Goal: Task Accomplishment & Management: Use online tool/utility

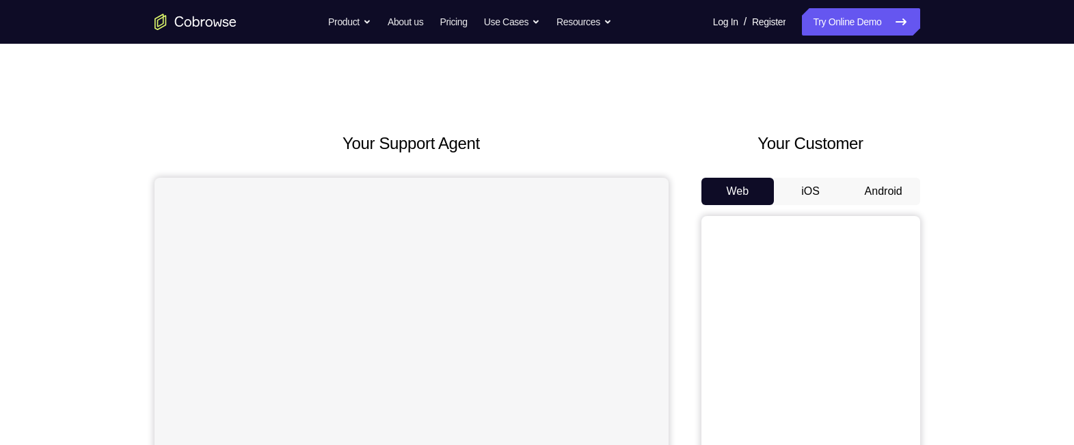
click at [881, 178] on button "Android" at bounding box center [883, 191] width 73 height 27
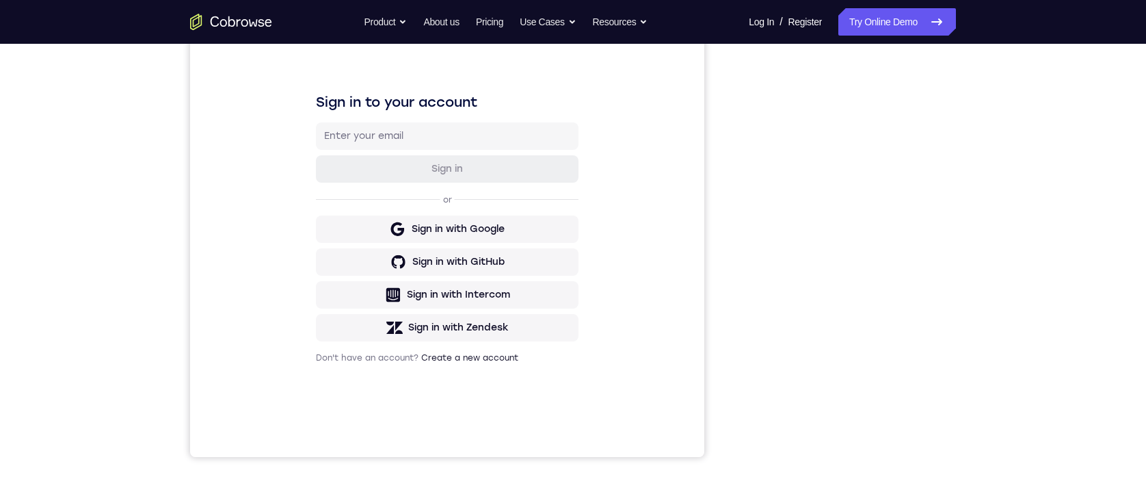
scroll to position [168, 0]
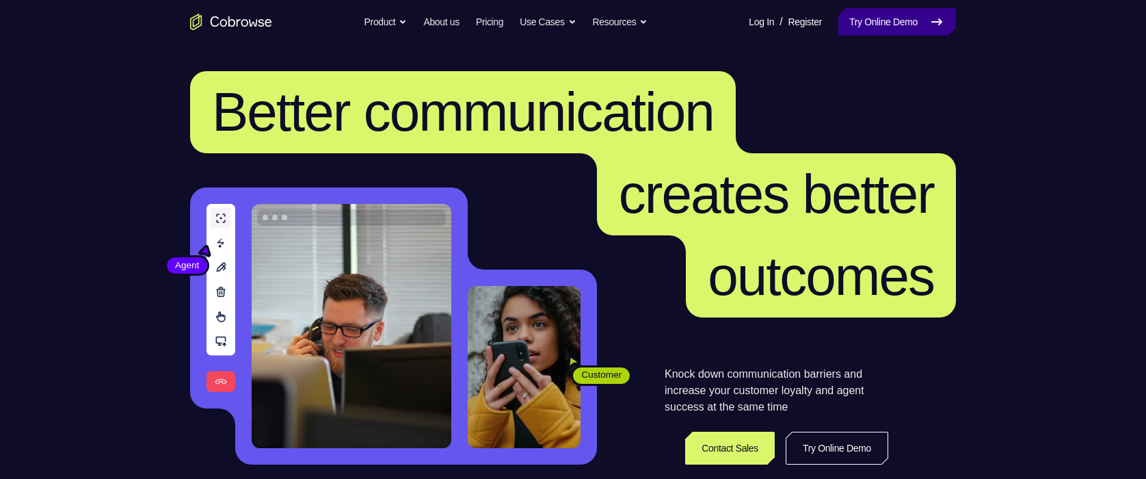
click at [905, 10] on link "Try Online Demo" at bounding box center [897, 21] width 118 height 27
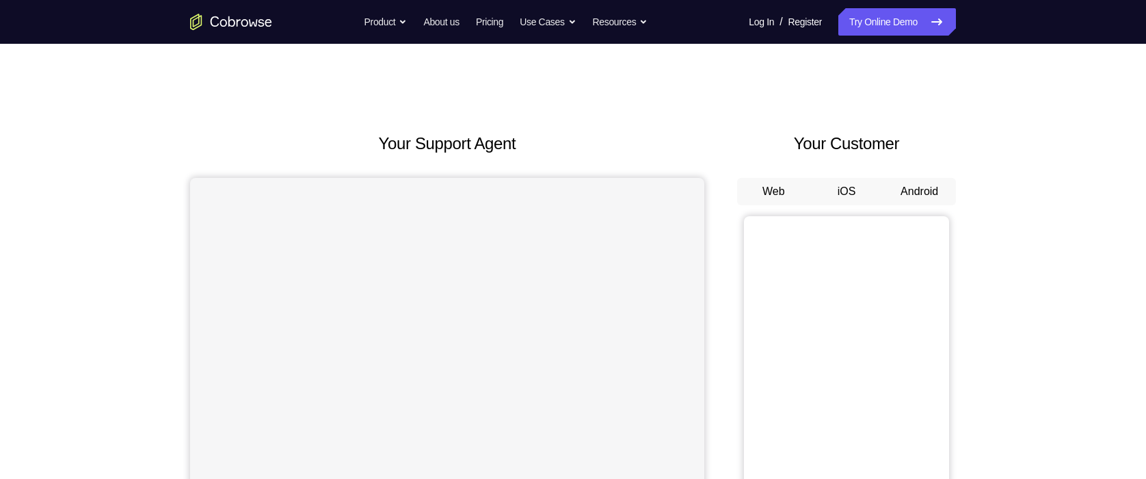
click at [914, 190] on button "Android" at bounding box center [919, 191] width 73 height 27
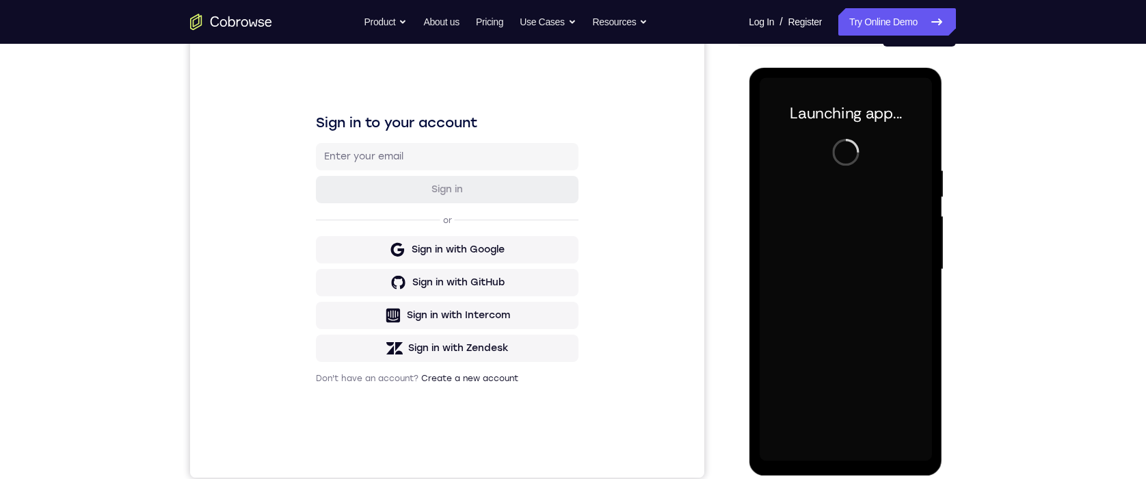
scroll to position [174, 0]
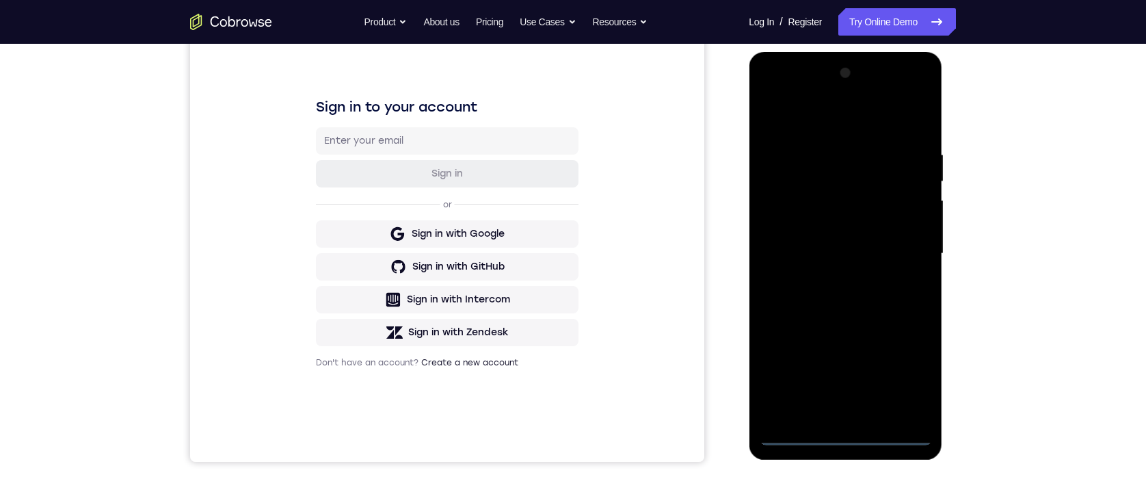
click at [846, 441] on div at bounding box center [845, 253] width 172 height 383
click at [913, 377] on div at bounding box center [845, 253] width 172 height 383
click at [819, 113] on div at bounding box center [845, 253] width 172 height 383
click at [901, 245] on div at bounding box center [845, 253] width 172 height 383
click at [834, 274] on div at bounding box center [845, 253] width 172 height 383
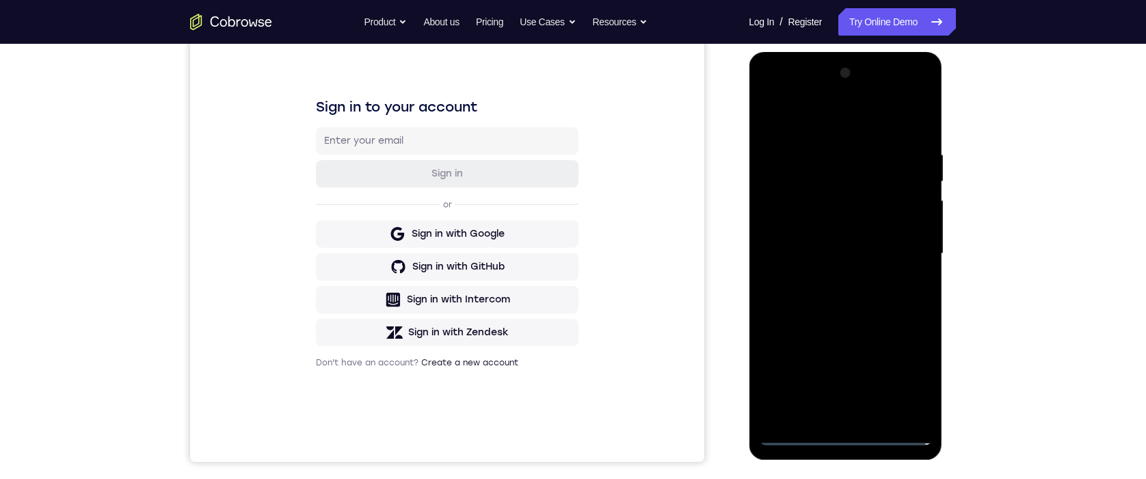
click at [823, 239] on div at bounding box center [845, 253] width 172 height 383
click at [825, 230] on div at bounding box center [845, 253] width 172 height 383
click at [825, 252] on div at bounding box center [845, 253] width 172 height 383
click at [854, 300] on div at bounding box center [845, 253] width 172 height 383
click at [873, 300] on div at bounding box center [845, 253] width 172 height 383
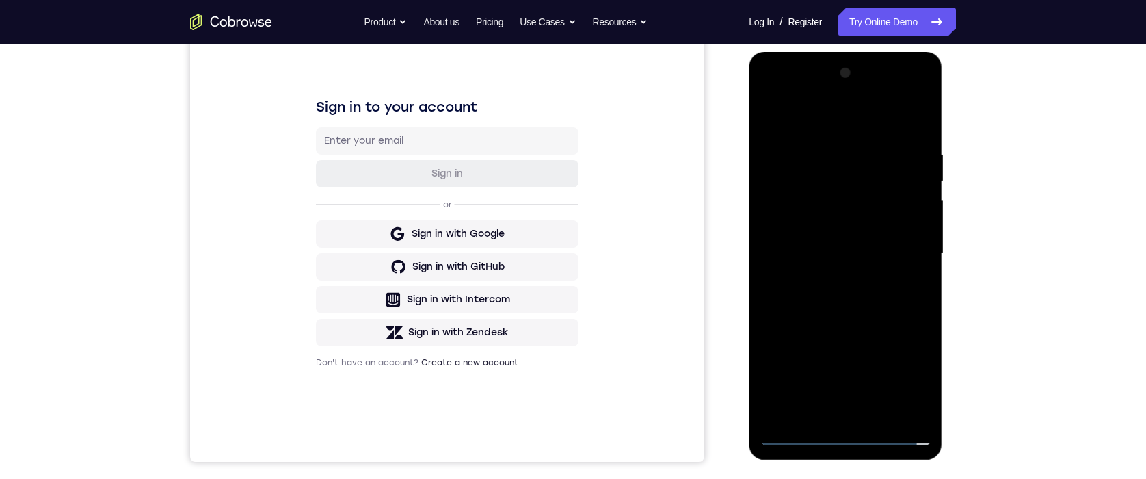
click at [873, 300] on div at bounding box center [845, 253] width 172 height 383
drag, startPoint x: 808, startPoint y: 114, endPoint x: 928, endPoint y: 211, distance: 155.1
click at [944, 122] on html "Online web based iOS Simulators and Android Emulators. Run iPhone, iPad, Mobile…" at bounding box center [846, 257] width 195 height 410
click at [845, 300] on div at bounding box center [845, 253] width 172 height 383
click at [838, 313] on div at bounding box center [845, 253] width 172 height 383
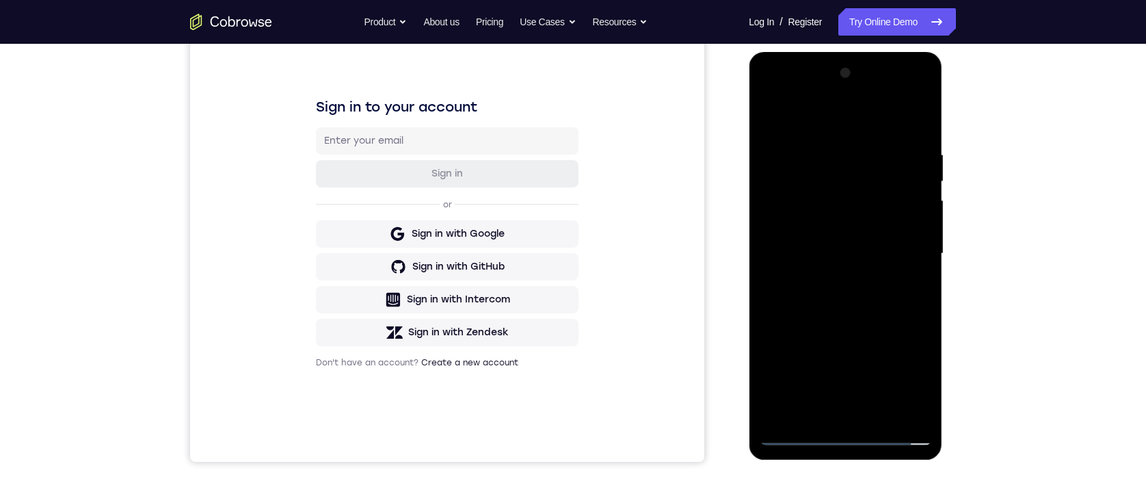
drag, startPoint x: 851, startPoint y: 275, endPoint x: 1718, endPoint y: 137, distance: 878.0
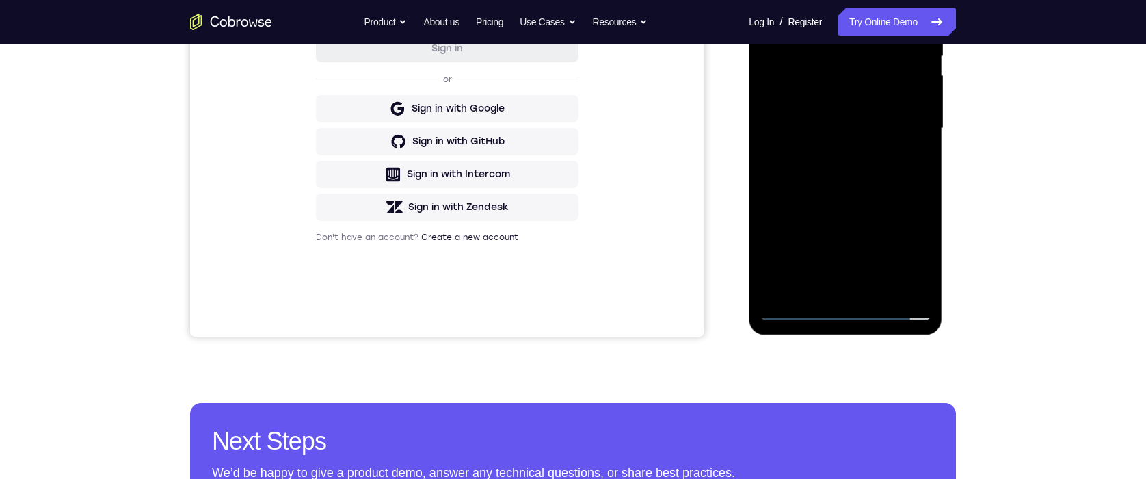
click at [970, 85] on div "Your Support Agent Your Customer Web iOS Android Next Steps We’d be happy to gi…" at bounding box center [572, 195] width 875 height 902
drag, startPoint x: 866, startPoint y: 167, endPoint x: 849, endPoint y: 55, distance: 112.8
click at [849, 123] on div at bounding box center [845, 128] width 172 height 383
drag, startPoint x: 828, startPoint y: 171, endPoint x: 827, endPoint y: 57, distance: 113.5
click at [827, 53] on div at bounding box center [845, 128] width 172 height 383
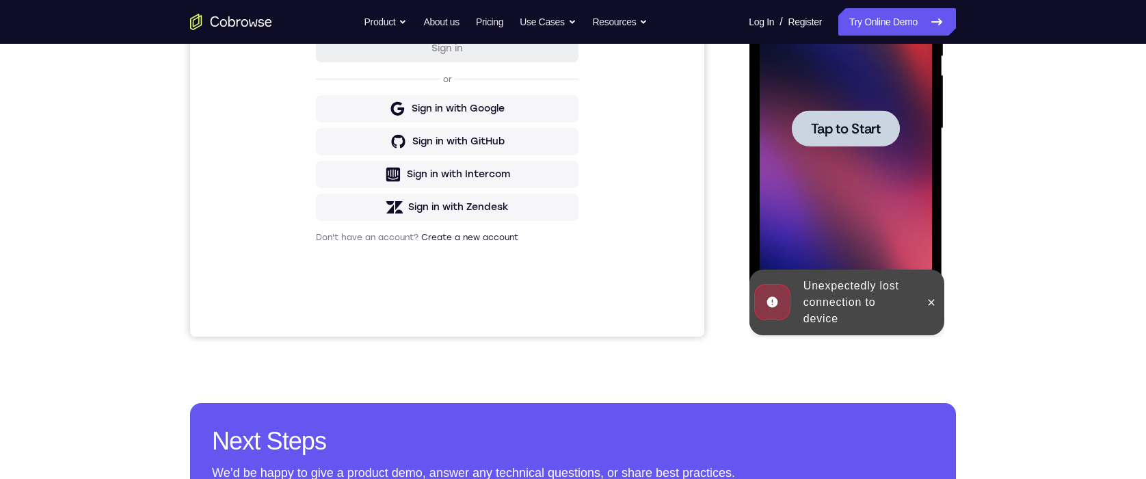
click at [856, 122] on span "Tap to Start" at bounding box center [845, 129] width 70 height 14
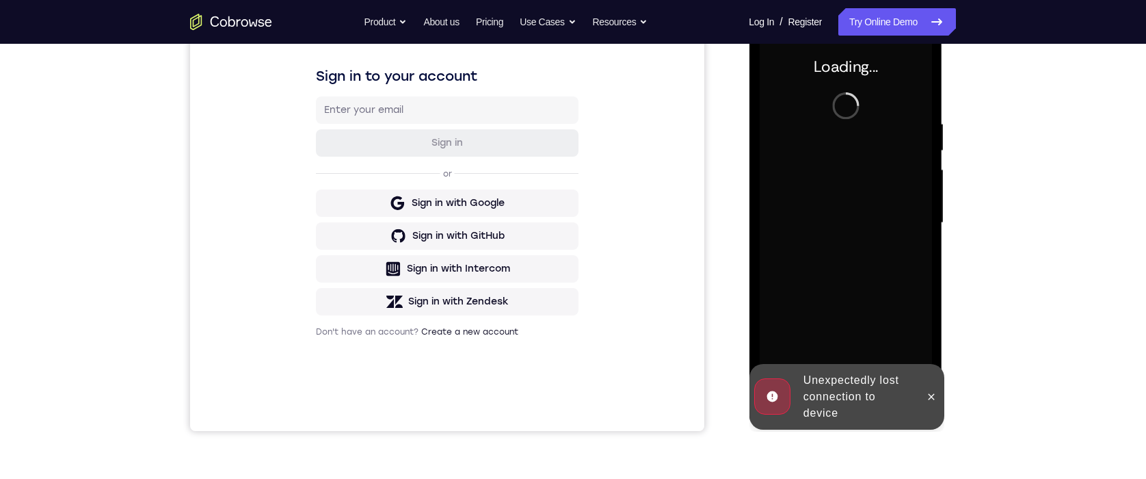
scroll to position [186, 0]
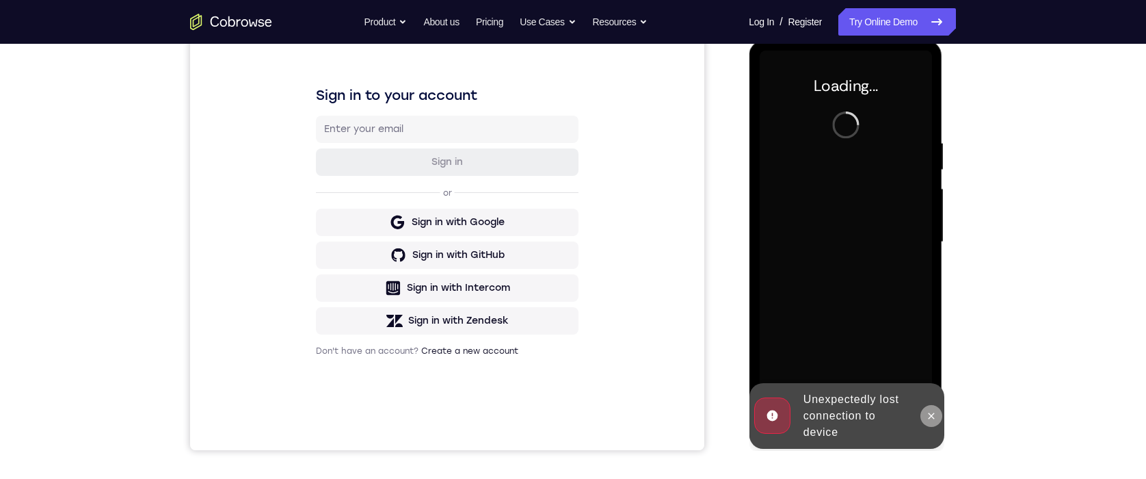
click at [933, 411] on icon at bounding box center [930, 415] width 11 height 11
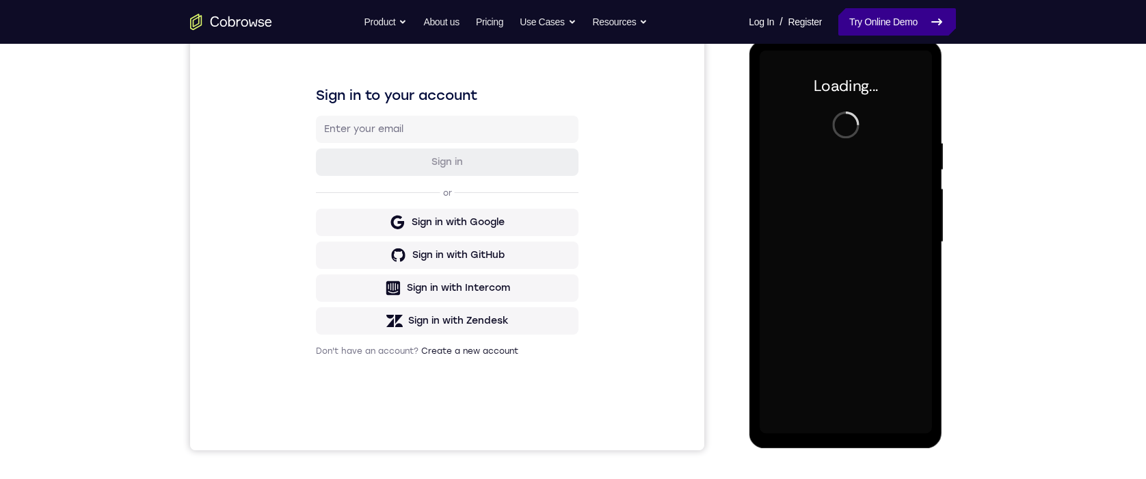
click at [899, 15] on link "Try Online Demo" at bounding box center [897, 21] width 118 height 27
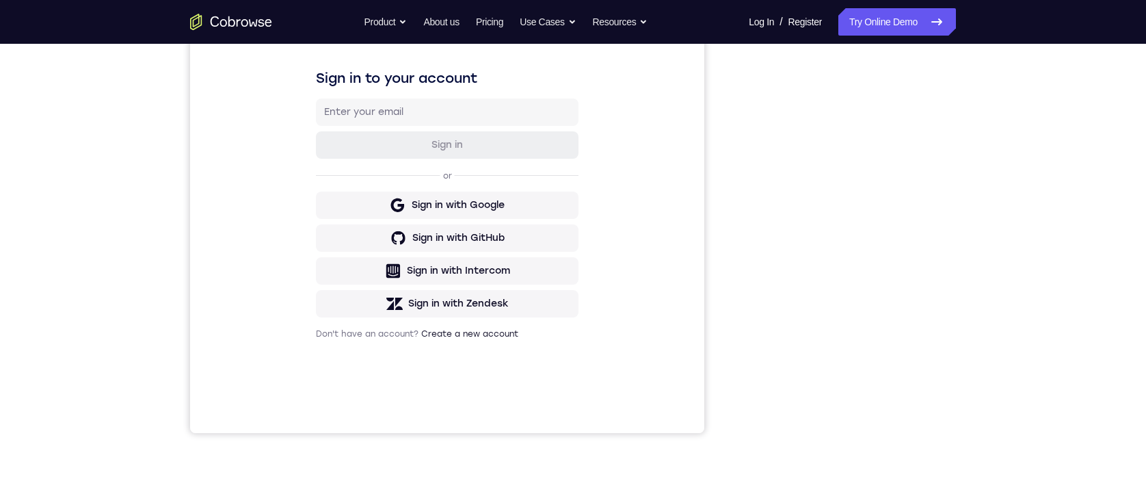
scroll to position [274, 0]
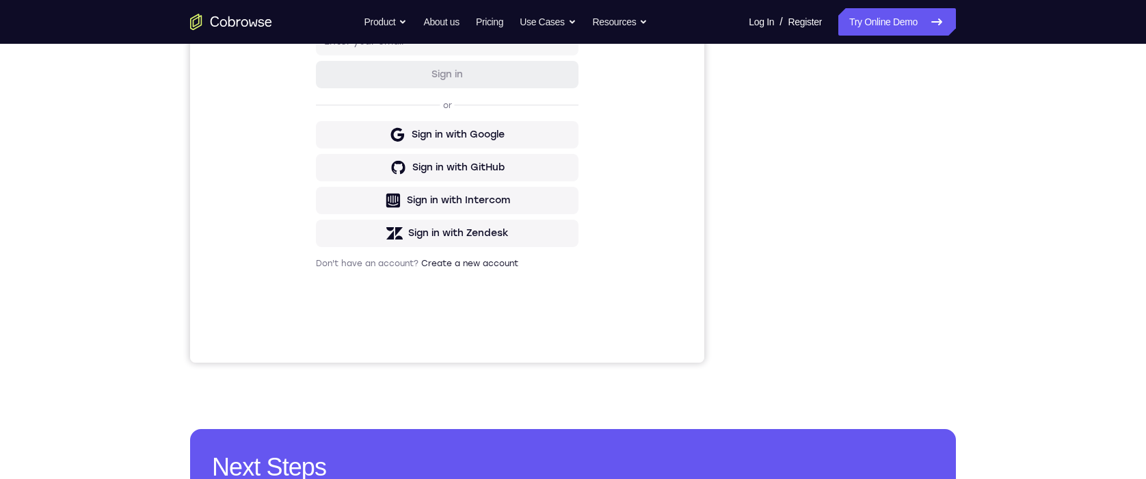
drag, startPoint x: 948, startPoint y: 180, endPoint x: 728, endPoint y: 226, distance: 225.0
click at [728, 226] on div "Your Support Agent Your Customer Web iOS Android" at bounding box center [573, 110] width 766 height 505
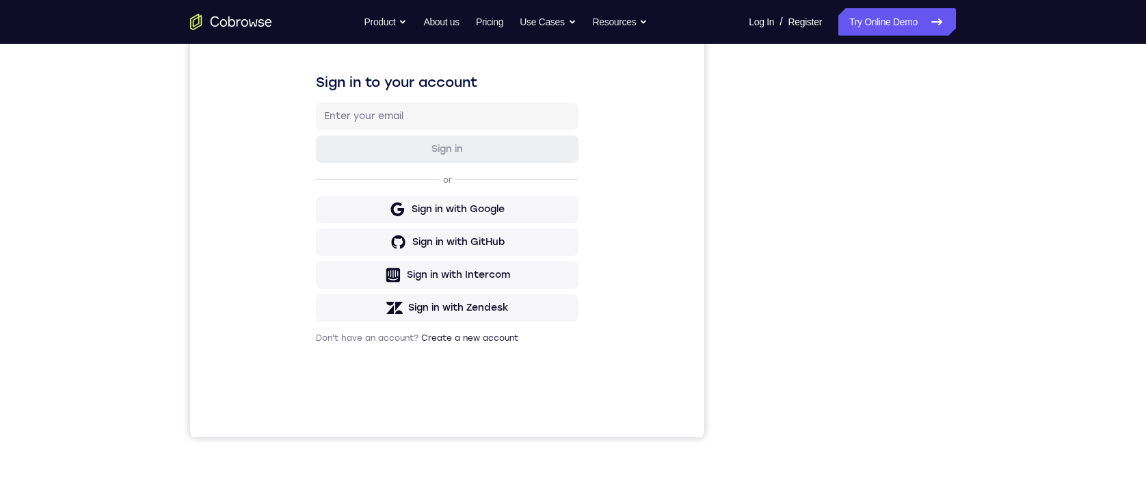
scroll to position [179, 0]
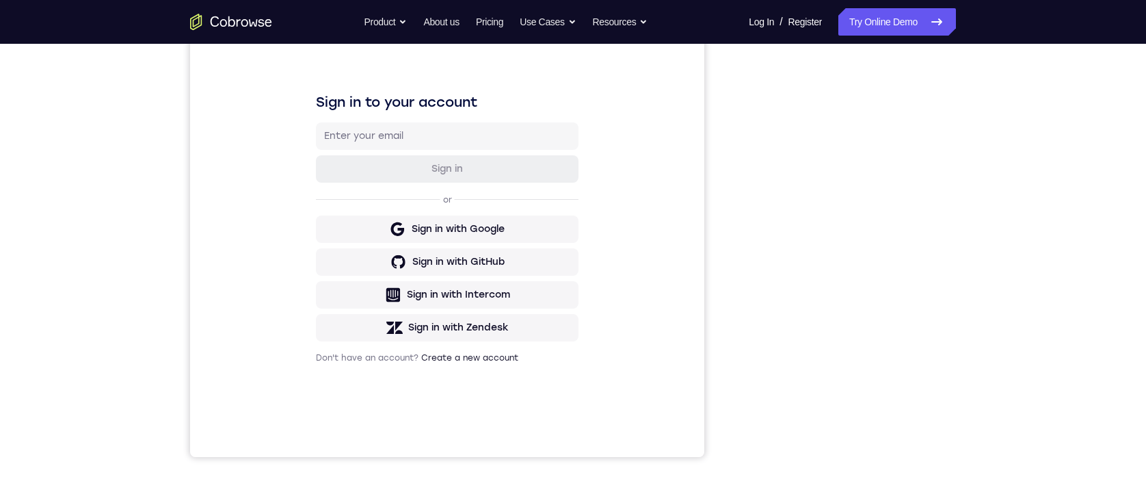
drag, startPoint x: 736, startPoint y: 168, endPoint x: 966, endPoint y: 164, distance: 229.1
click at [726, 234] on div "Your Support Agent Your Customer Web iOS Android" at bounding box center [573, 204] width 766 height 505
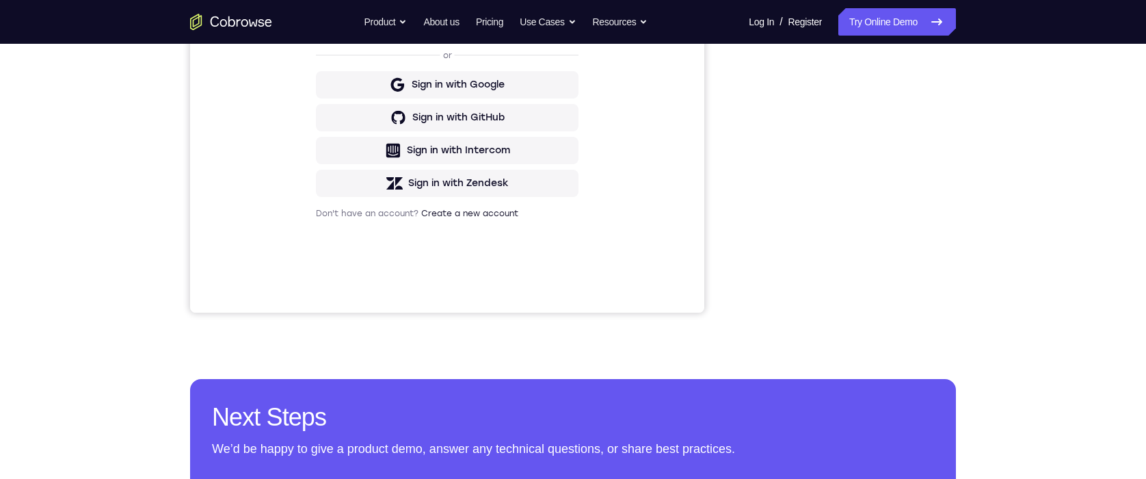
scroll to position [265, 0]
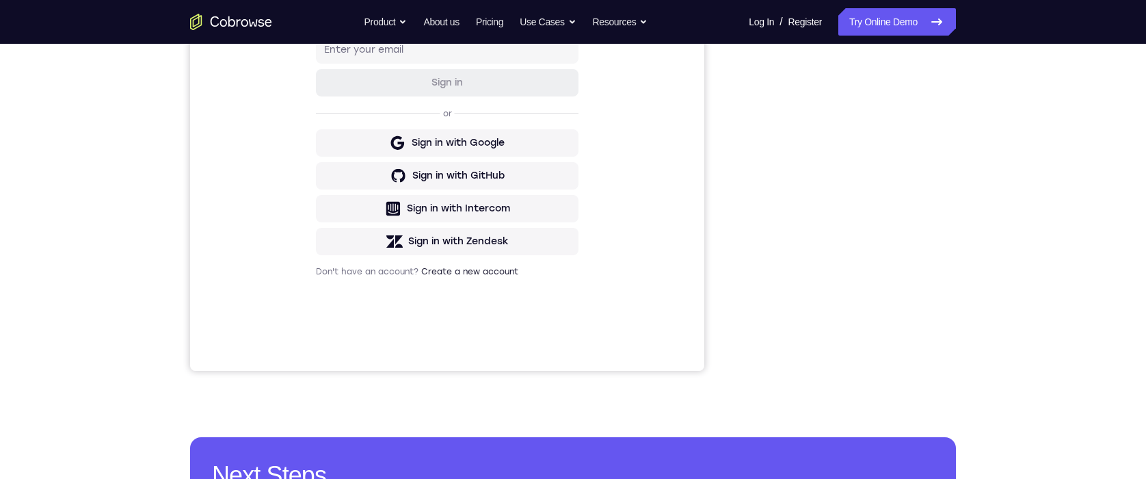
drag, startPoint x: 963, startPoint y: 196, endPoint x: 739, endPoint y: 220, distance: 225.5
click at [739, 220] on div at bounding box center [846, 161] width 219 height 421
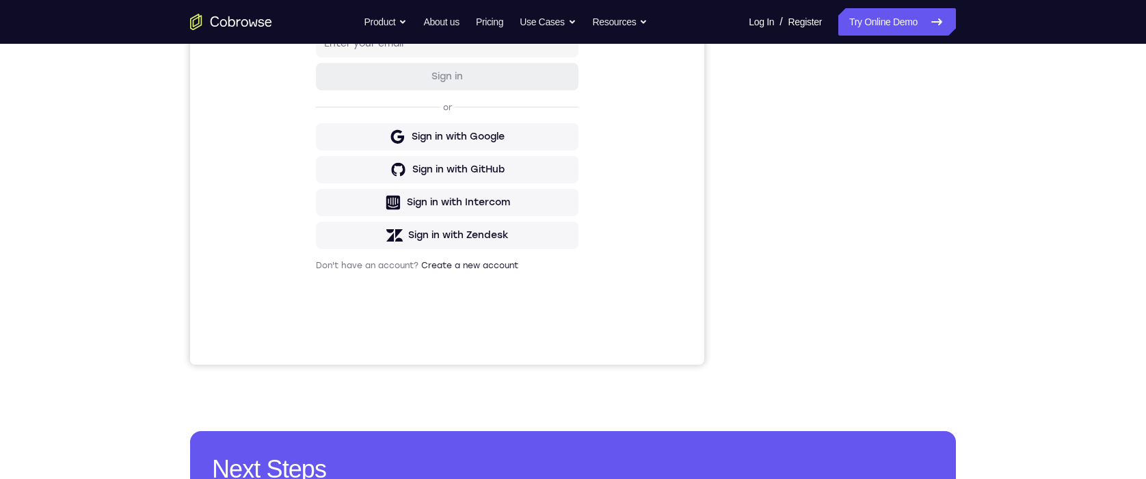
scroll to position [179, 0]
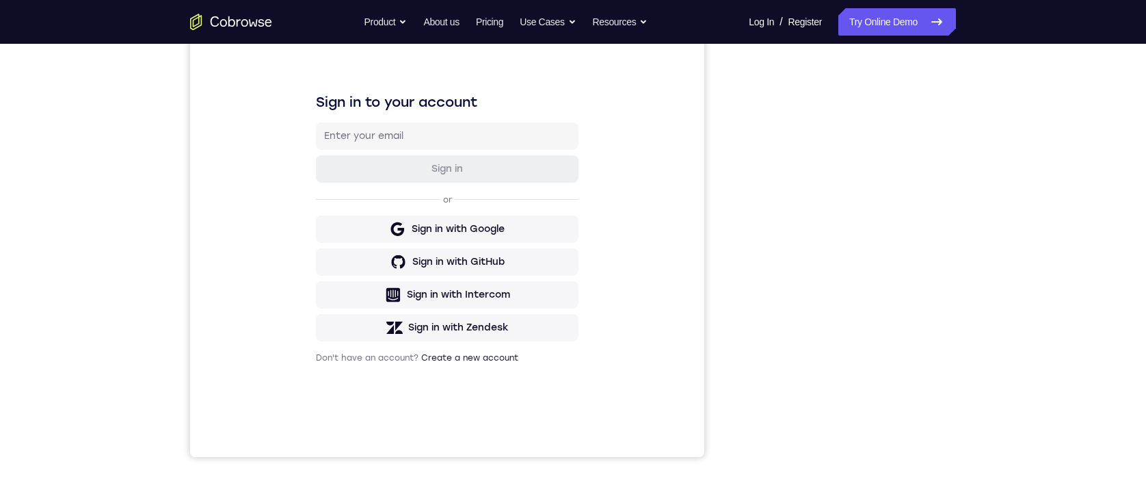
drag, startPoint x: 957, startPoint y: 287, endPoint x: 735, endPoint y: 232, distance: 229.0
click at [735, 232] on div "Your Support Agent Your Customer Web iOS Android" at bounding box center [573, 204] width 766 height 505
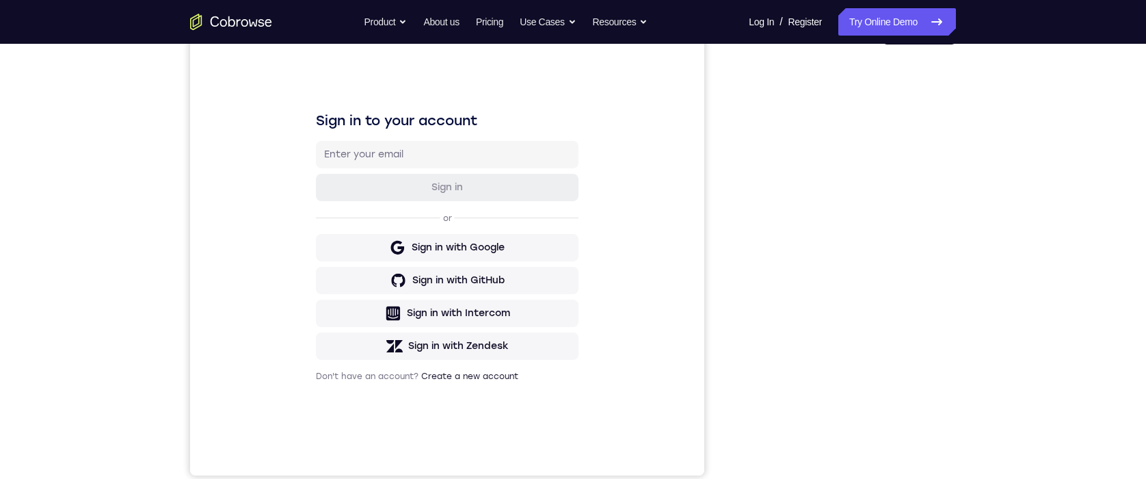
scroll to position [225, 0]
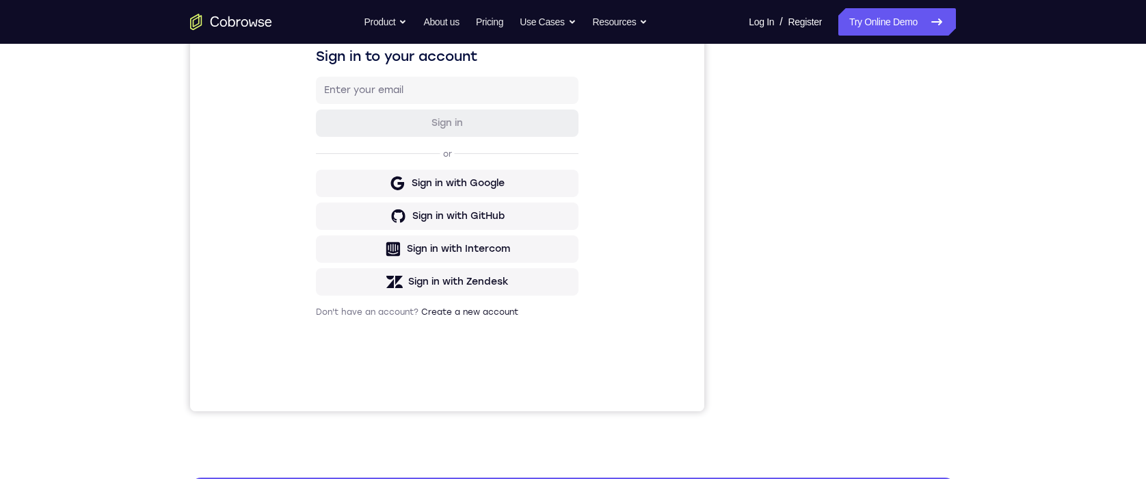
drag, startPoint x: 946, startPoint y: 330, endPoint x: 728, endPoint y: 286, distance: 221.8
click at [715, 280] on div "Your Support Agent Your Customer Web iOS Android" at bounding box center [573, 158] width 766 height 505
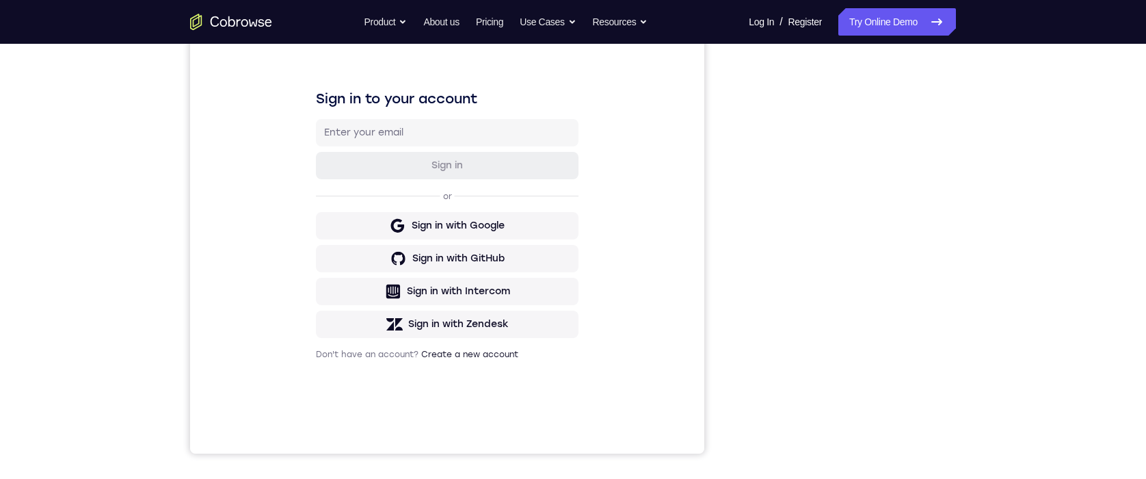
scroll to position [181, 0]
drag, startPoint x: 743, startPoint y: 131, endPoint x: 512, endPoint y: 127, distance: 231.2
click at [981, 229] on div "Your Support Agent Your Customer Web iOS Android Next Steps We’d be happy to gi…" at bounding box center [572, 314] width 875 height 902
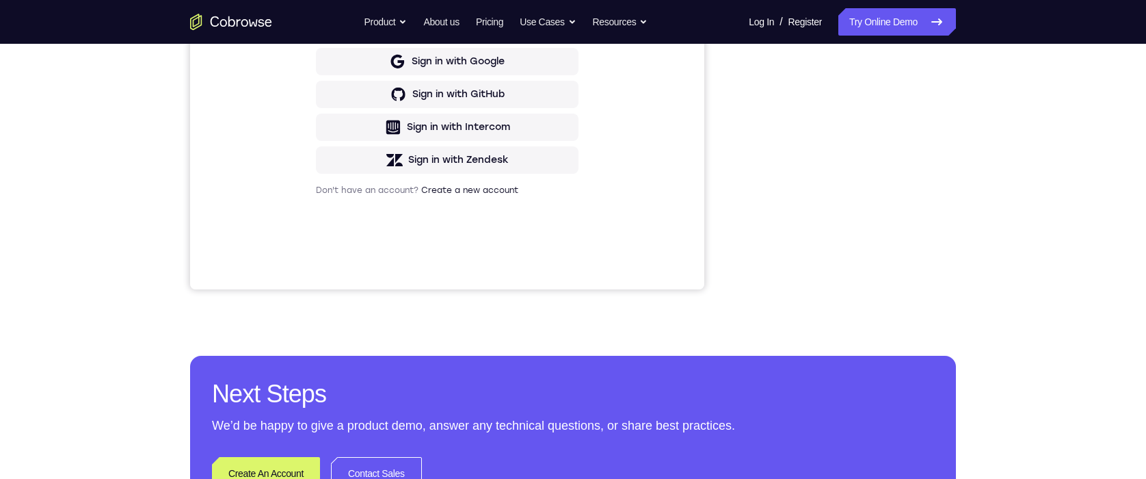
scroll to position [354, 0]
